Goal: Navigation & Orientation: Find specific page/section

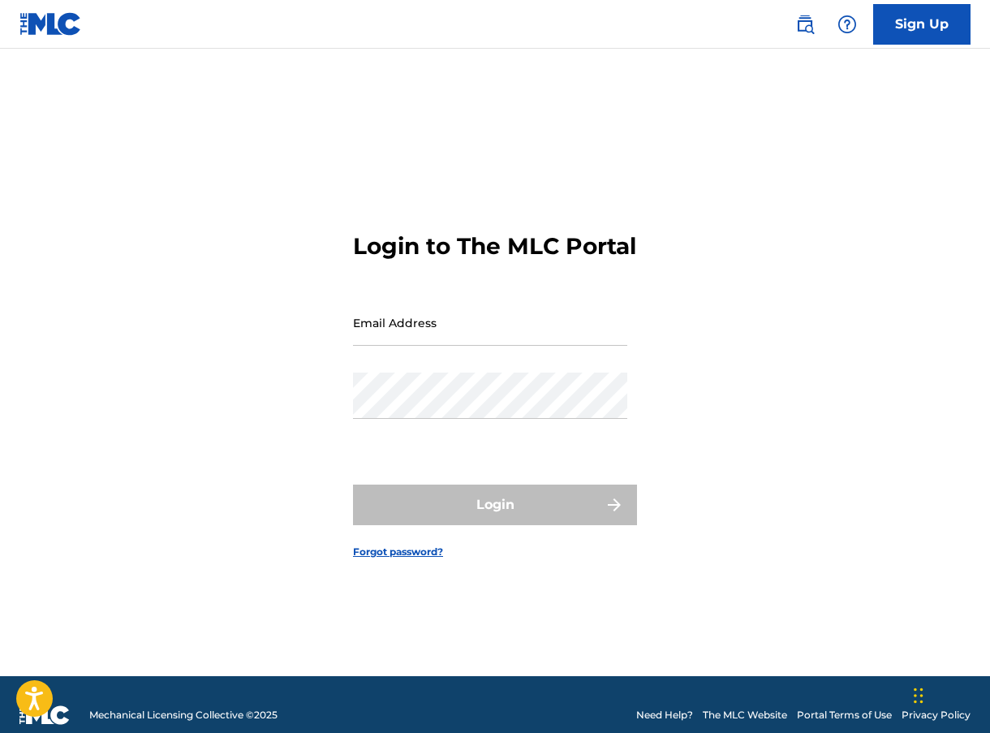
click at [52, 20] on img at bounding box center [50, 24] width 63 height 24
click at [375, 344] on input "Email Address" at bounding box center [490, 323] width 274 height 46
type input "[EMAIL_ADDRESS][DOMAIN_NAME]"
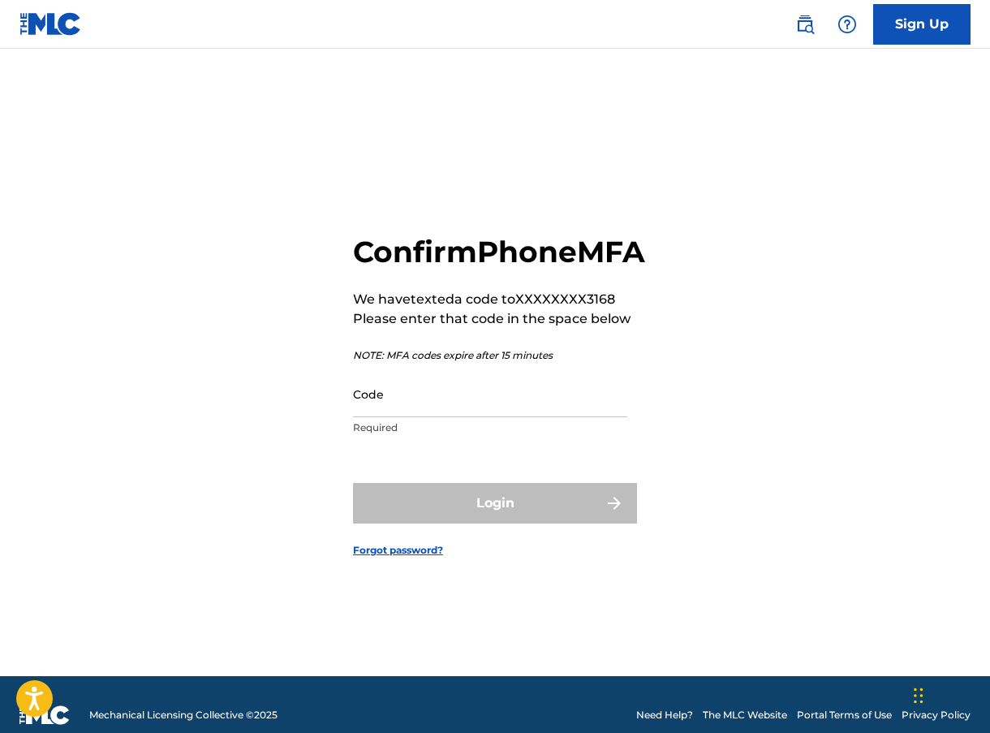
click at [385, 417] on input "Code" at bounding box center [490, 394] width 274 height 46
click at [389, 410] on input "Code" at bounding box center [490, 394] width 274 height 46
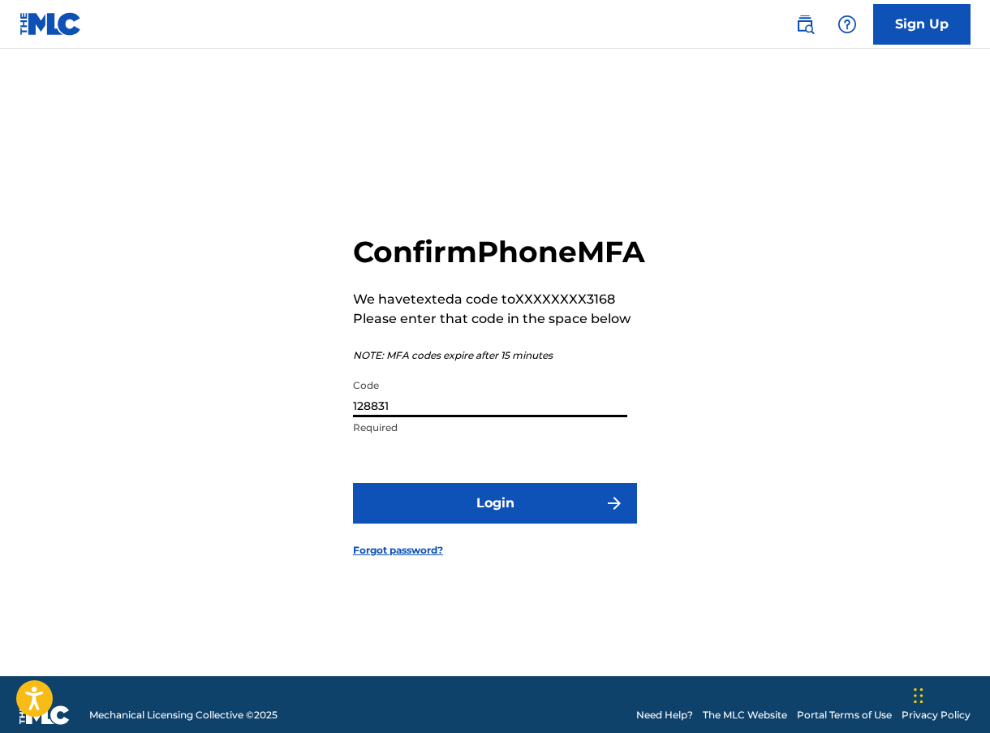
type input "128831"
click at [469, 522] on button "Login" at bounding box center [495, 503] width 284 height 41
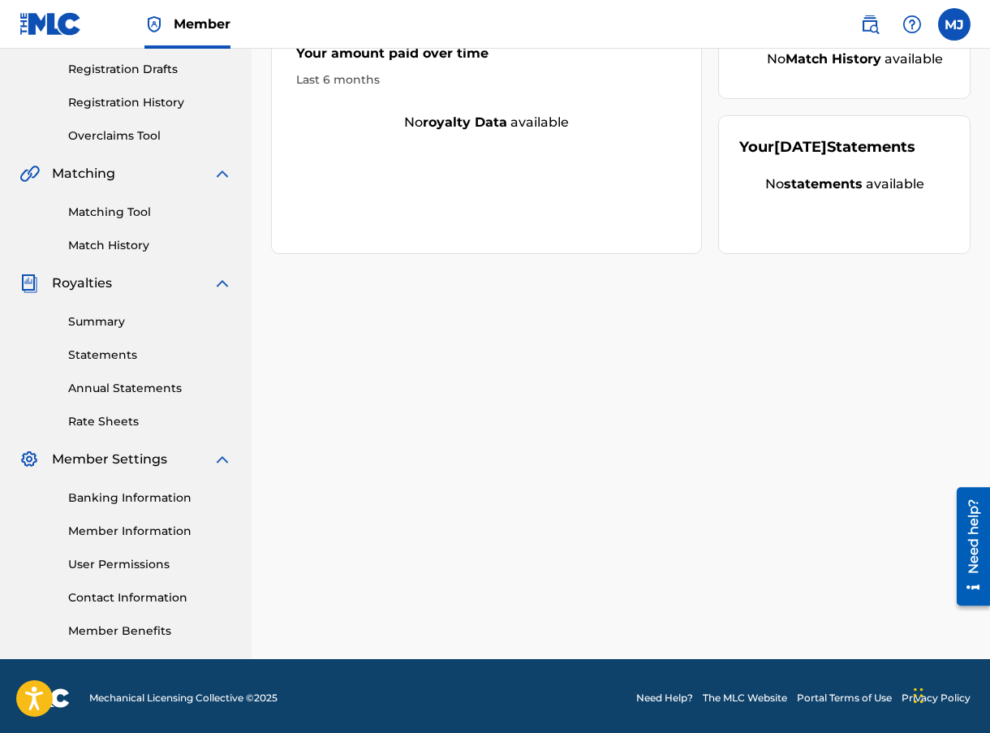
scroll to position [274, 0]
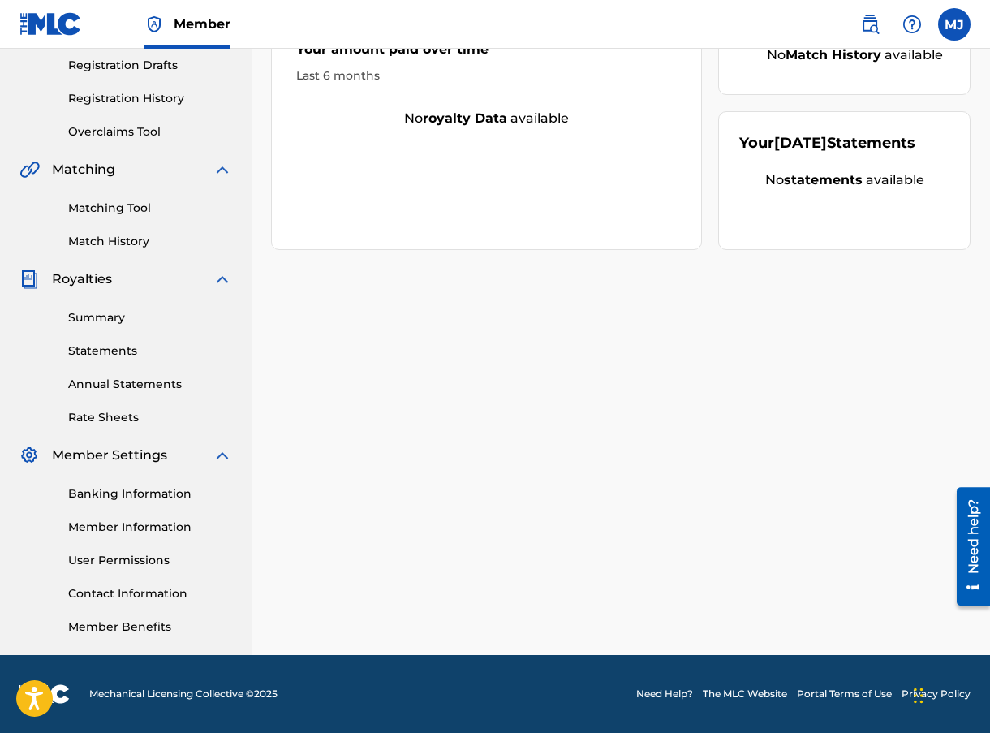
click at [126, 561] on link "User Permissions" at bounding box center [150, 560] width 164 height 17
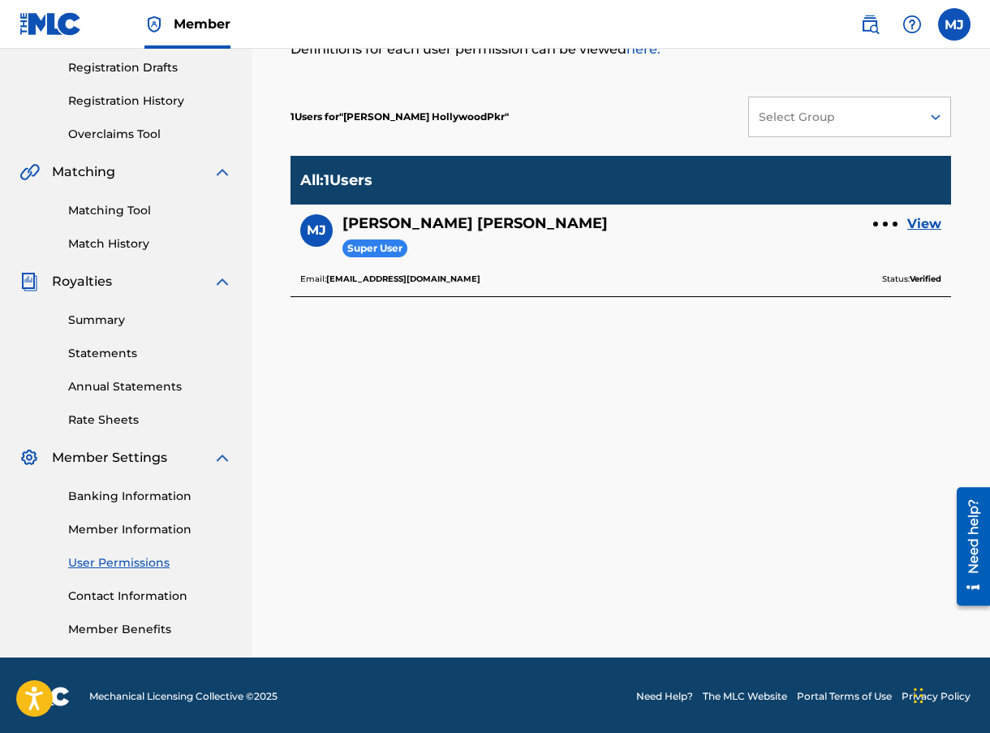
scroll to position [274, 0]
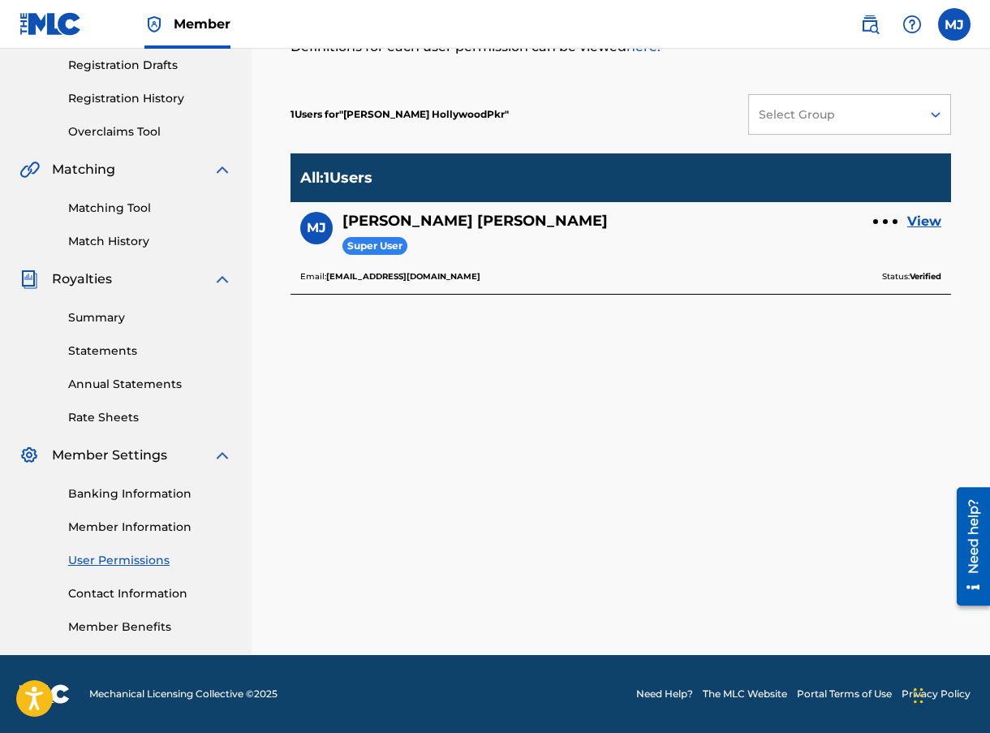
click at [128, 588] on link "Contact Information" at bounding box center [150, 593] width 164 height 17
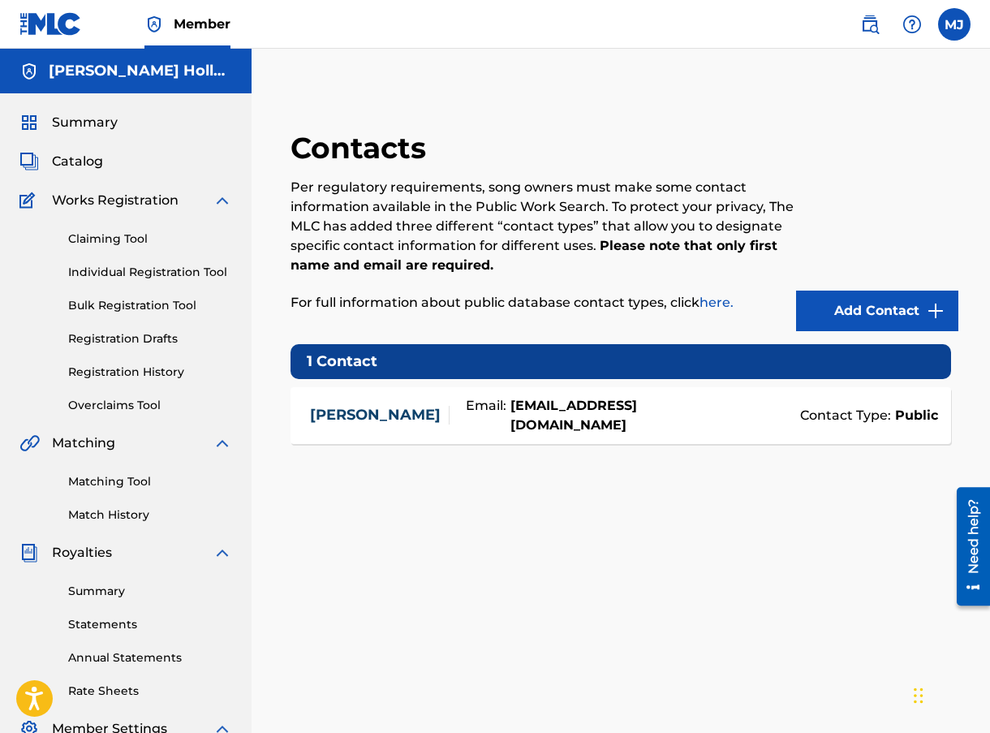
click at [910, 31] on img at bounding box center [912, 24] width 19 height 19
click at [879, 99] on p "View portal intro" at bounding box center [912, 107] width 138 height 39
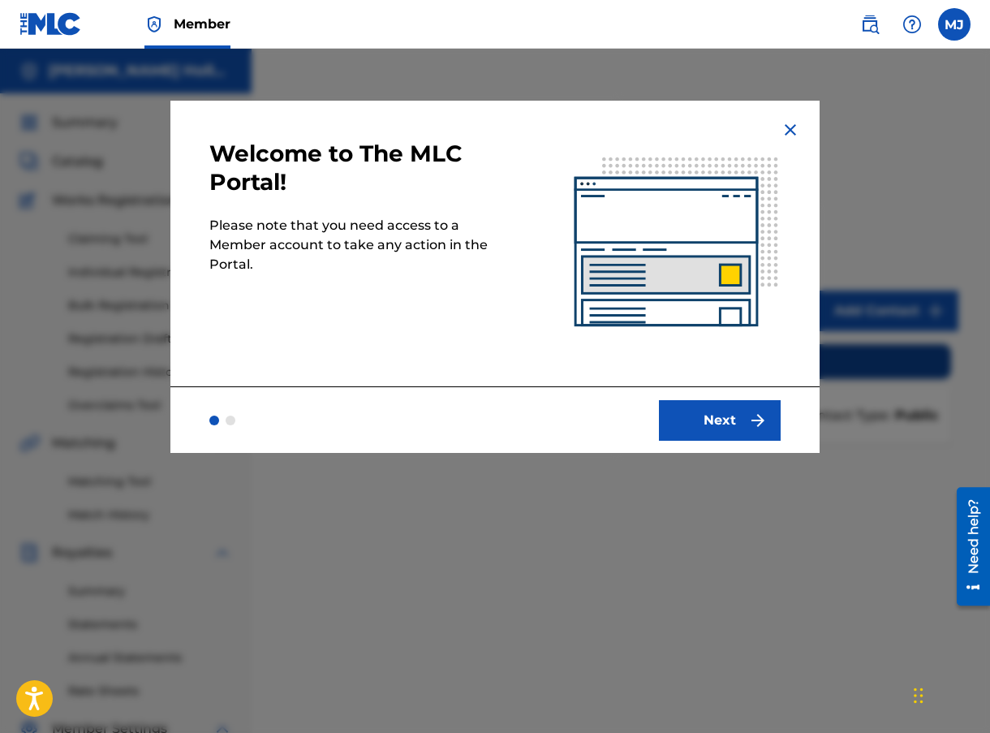
click at [703, 430] on button "Next" at bounding box center [720, 420] width 122 height 41
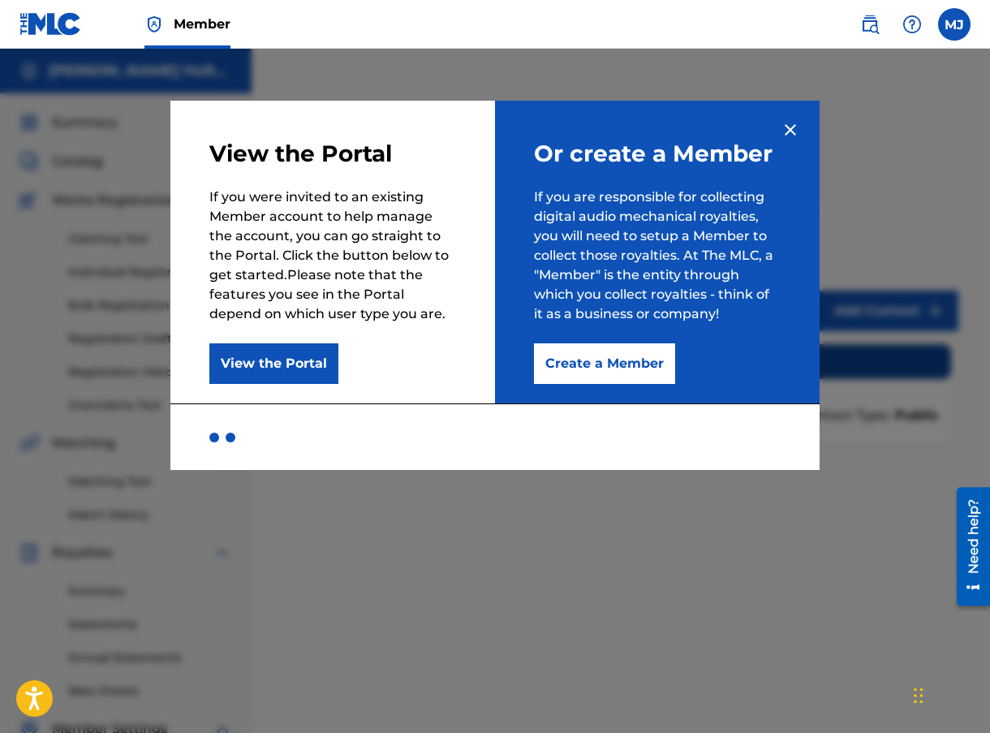
click at [284, 367] on button "View the Portal" at bounding box center [273, 363] width 129 height 41
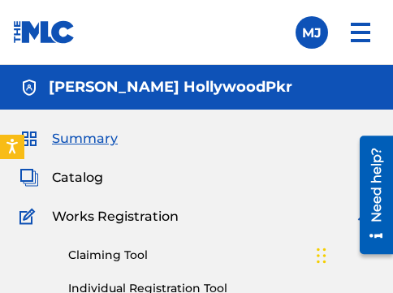
drag, startPoint x: 958, startPoint y: 2, endPoint x: 23, endPoint y: 60, distance: 936.9
click at [23, 60] on link at bounding box center [44, 32] width 63 height 64
